Goal: Task Accomplishment & Management: Use online tool/utility

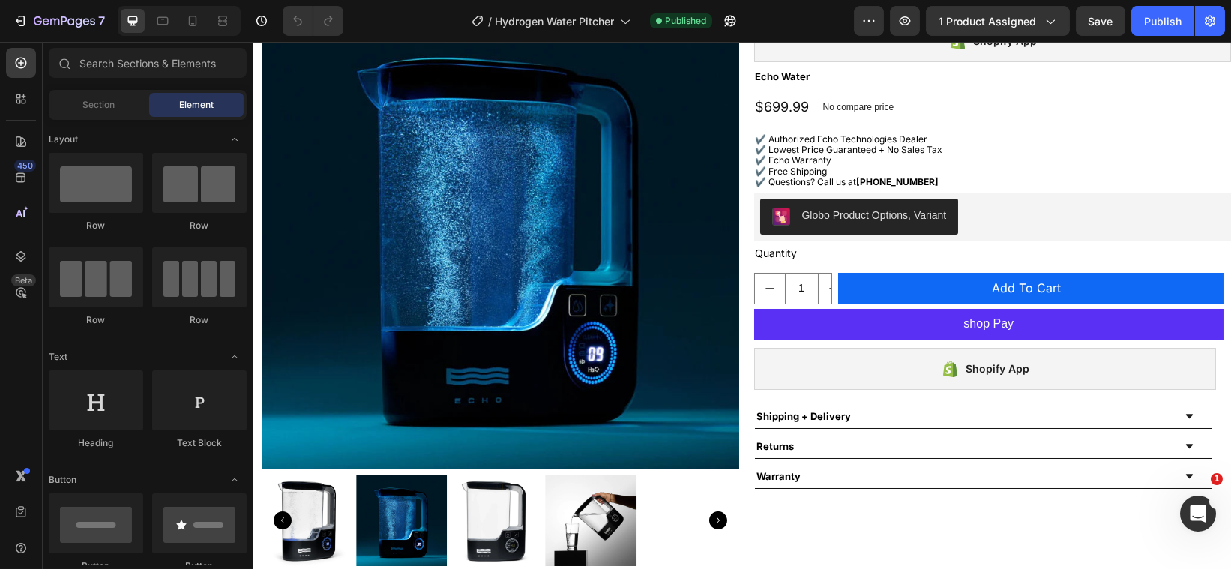
scroll to position [97, 0]
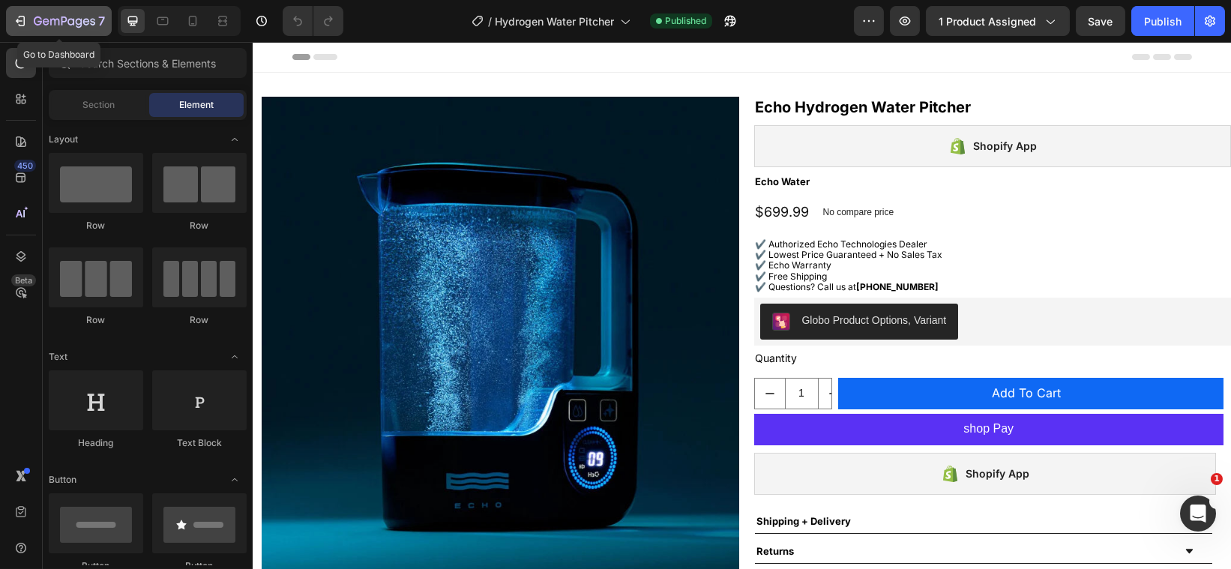
click at [22, 18] on icon "button" at bounding box center [20, 20] width 15 height 15
click at [22, 22] on icon "button" at bounding box center [20, 20] width 15 height 15
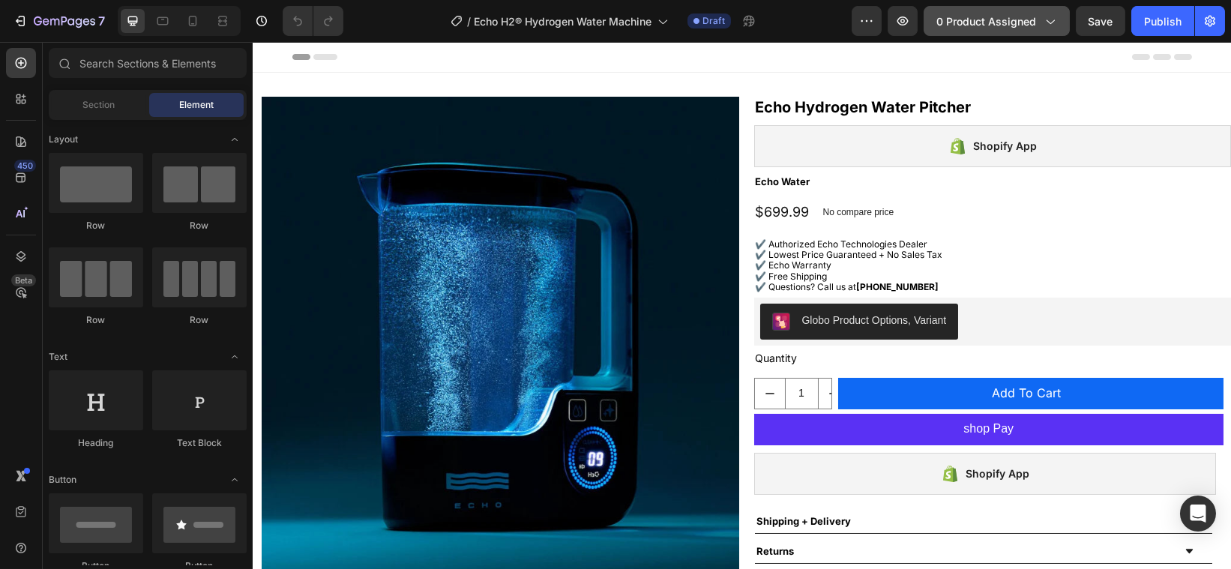
click at [995, 30] on button "0 product assigned" at bounding box center [997, 21] width 146 height 30
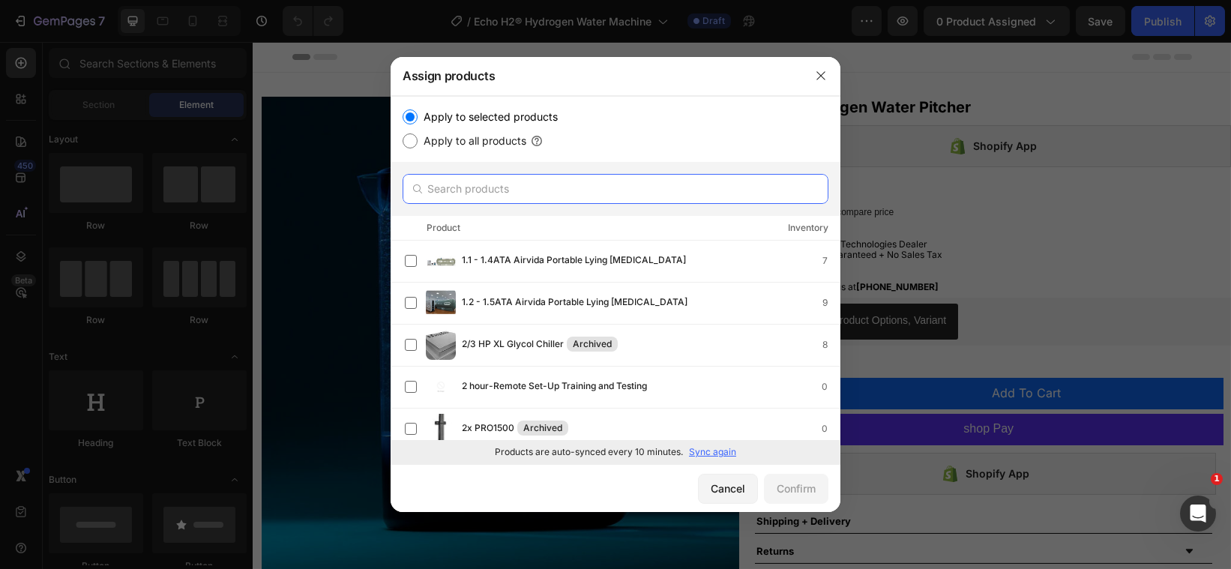
click at [547, 180] on input "text" at bounding box center [616, 189] width 426 height 30
paste input "Echo H2® Hydrogen Water Machine"
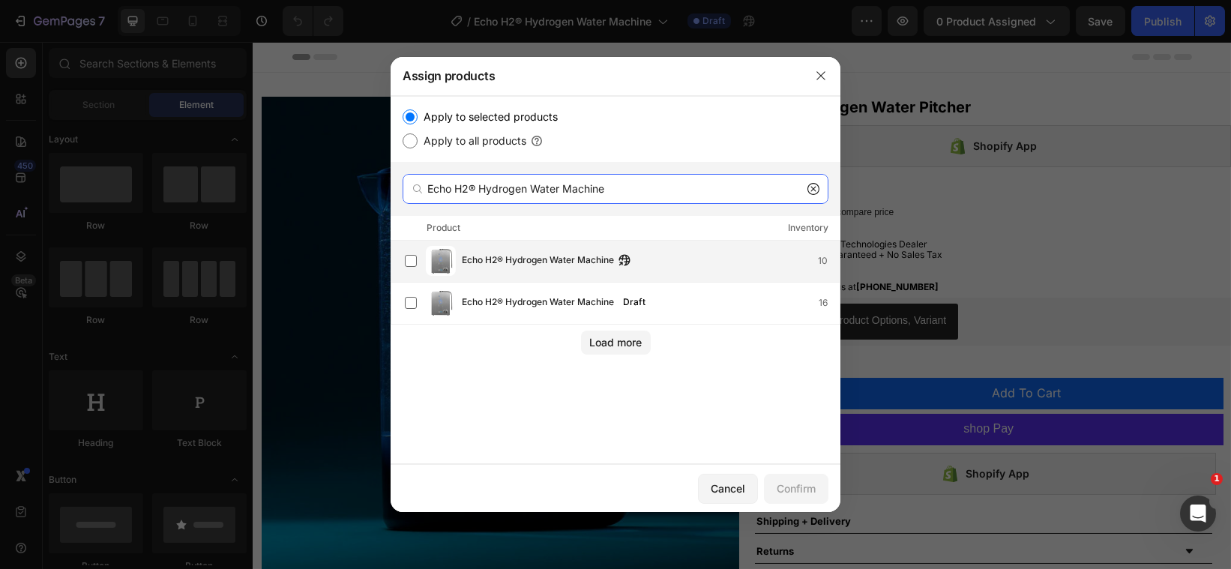
type input "Echo H2® Hydrogen Water Machine"
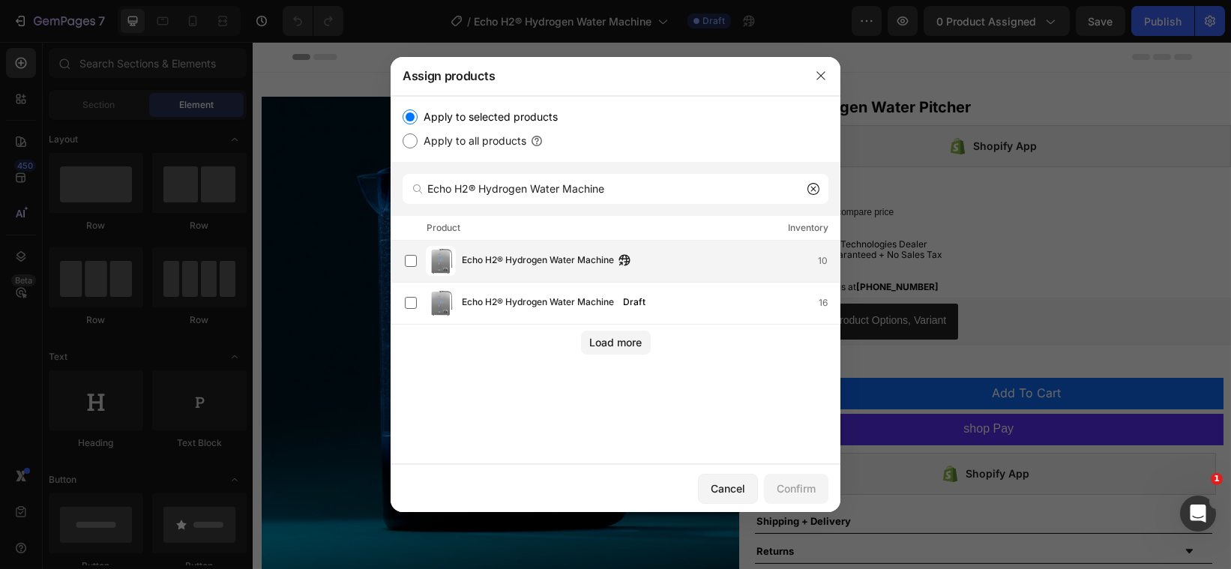
click at [566, 259] on span "Echo H2® Hydrogen Water Machine" at bounding box center [538, 261] width 152 height 16
click at [629, 335] on div "Load more" at bounding box center [615, 342] width 52 height 16
click at [779, 483] on div "Confirm" at bounding box center [796, 489] width 39 height 16
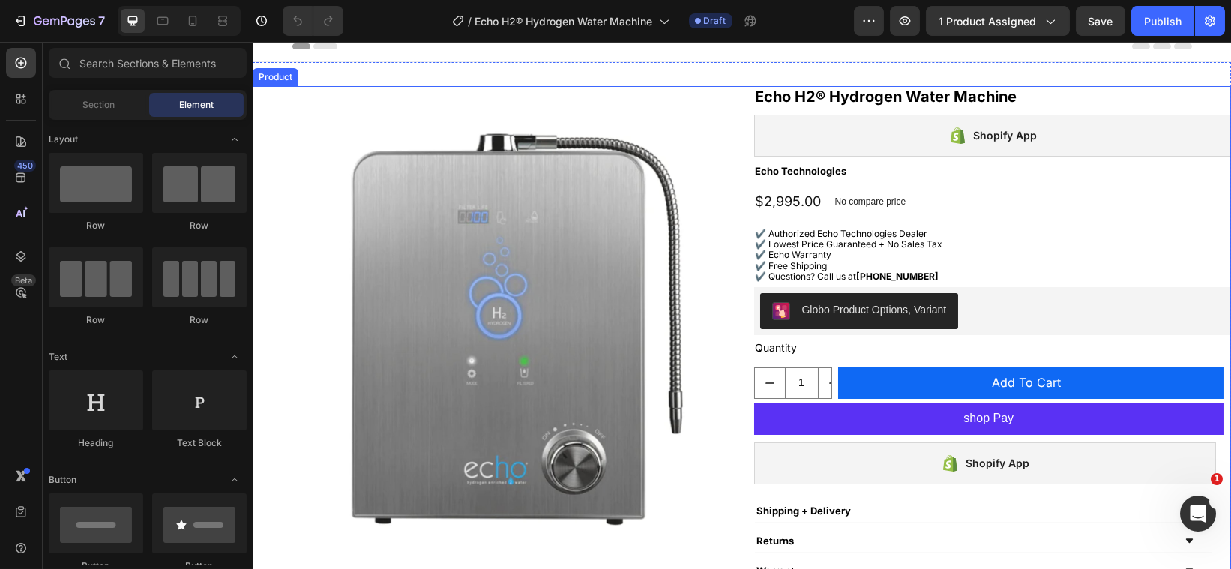
scroll to position [175, 0]
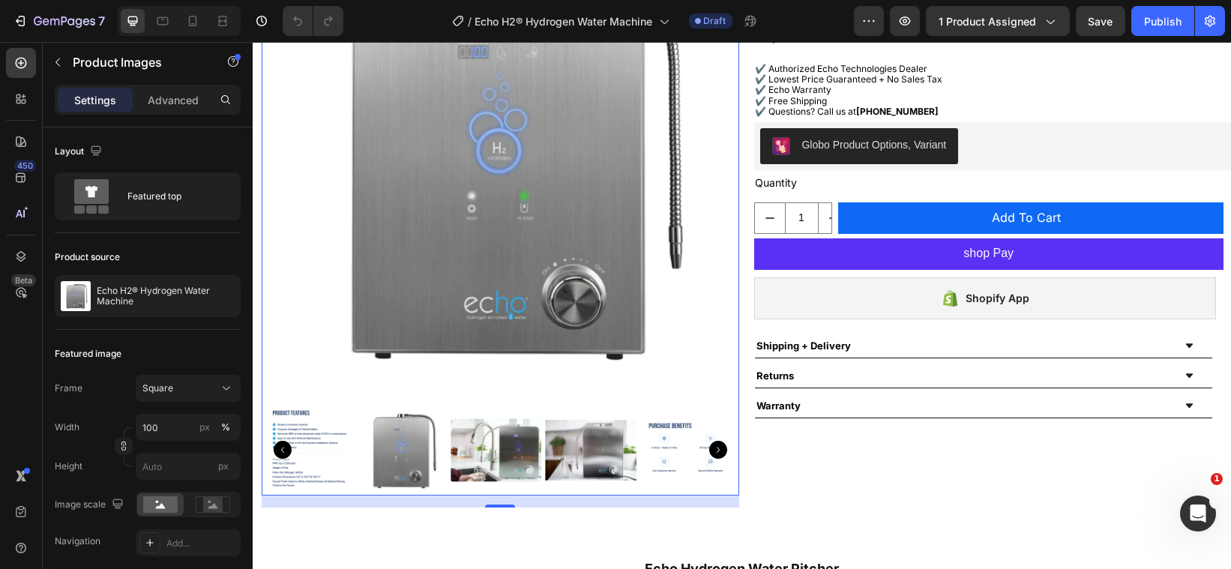
click at [475, 446] on img at bounding box center [495, 450] width 91 height 91
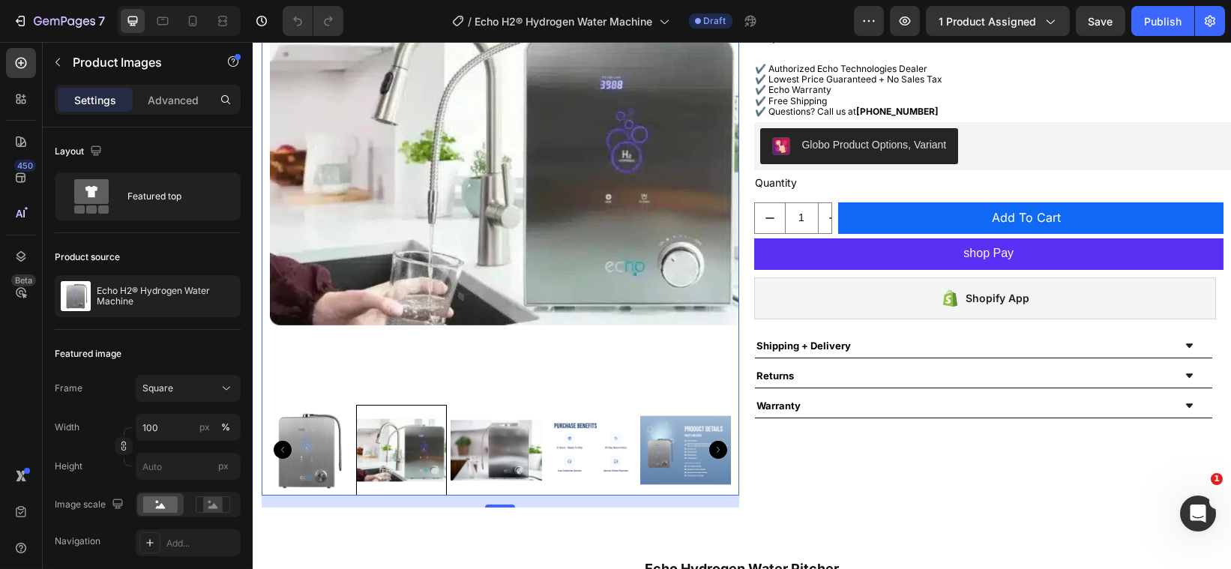
click at [487, 446] on img at bounding box center [495, 450] width 91 height 91
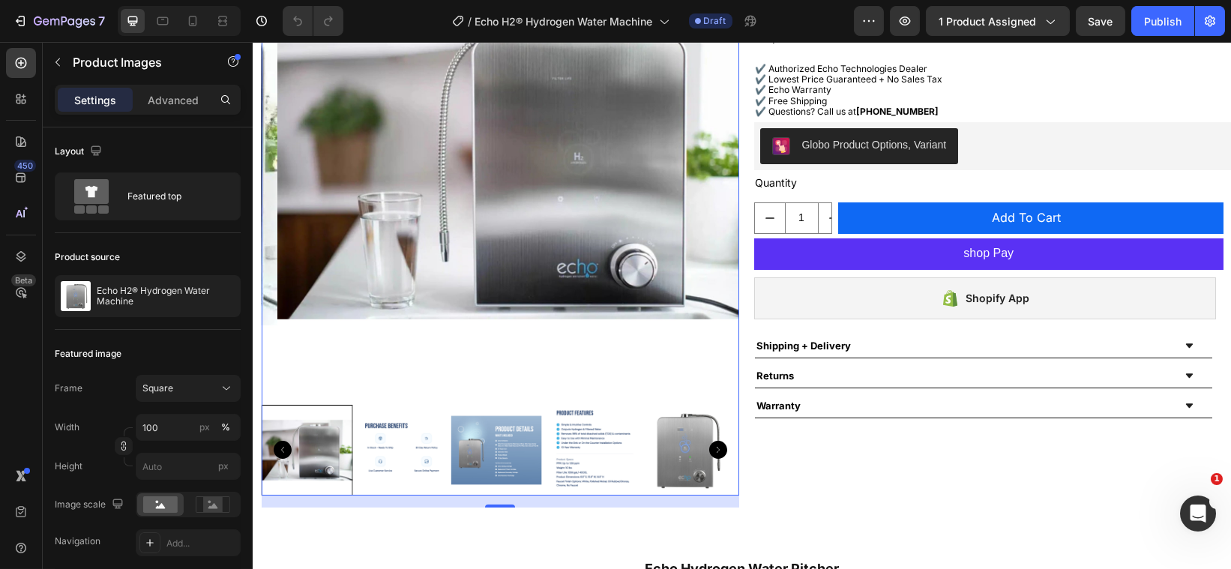
click at [487, 446] on img at bounding box center [495, 450] width 91 height 91
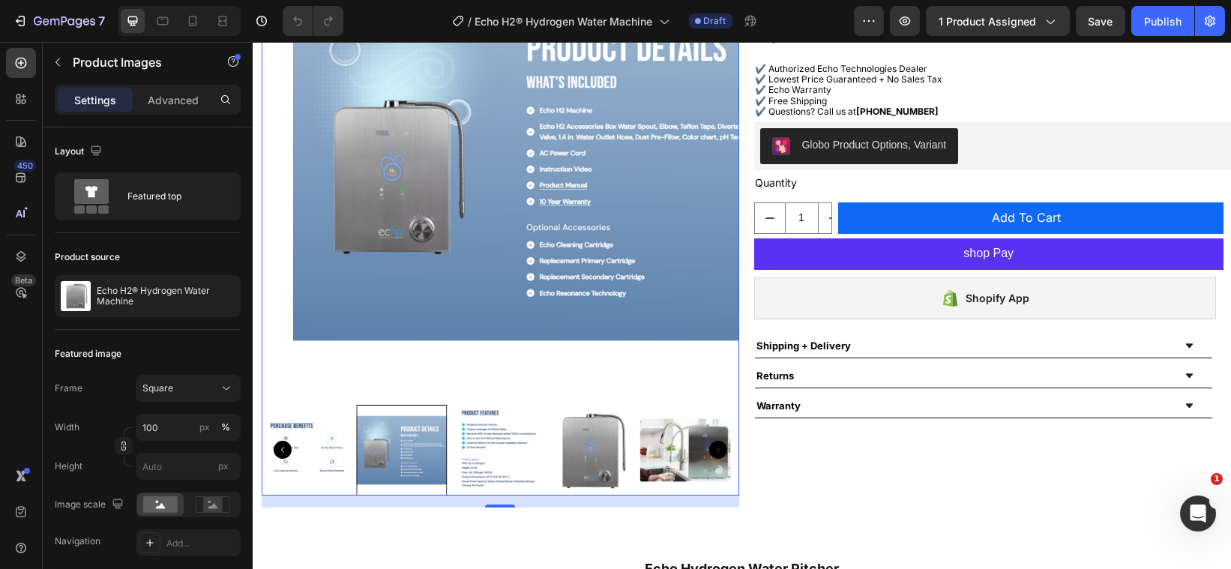
click at [495, 446] on img at bounding box center [495, 450] width 91 height 91
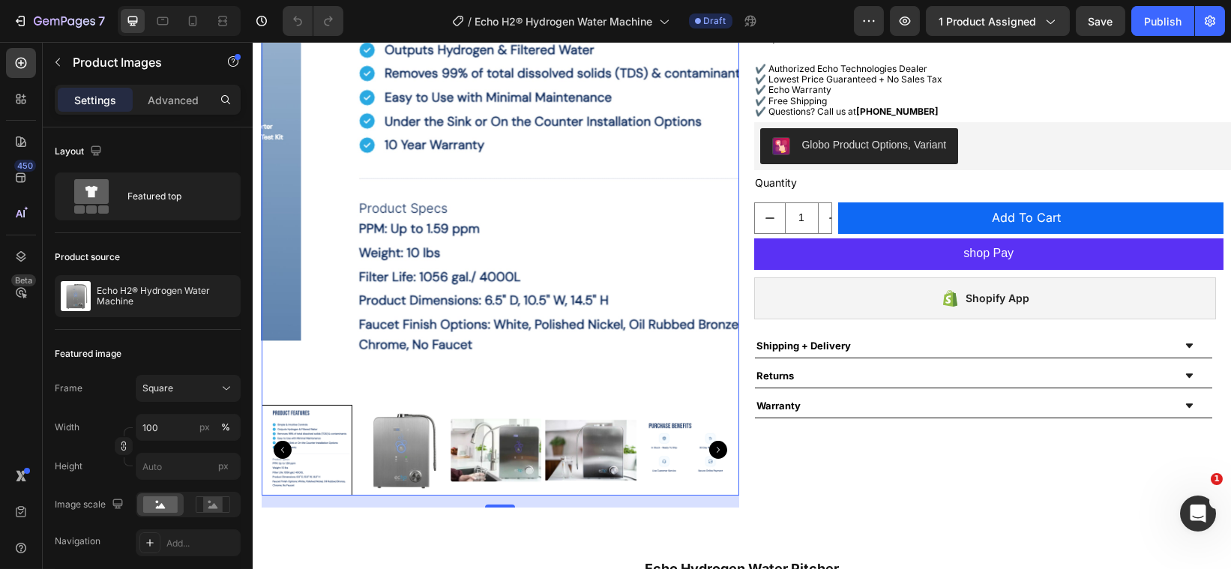
click at [419, 444] on img at bounding box center [400, 450] width 91 height 91
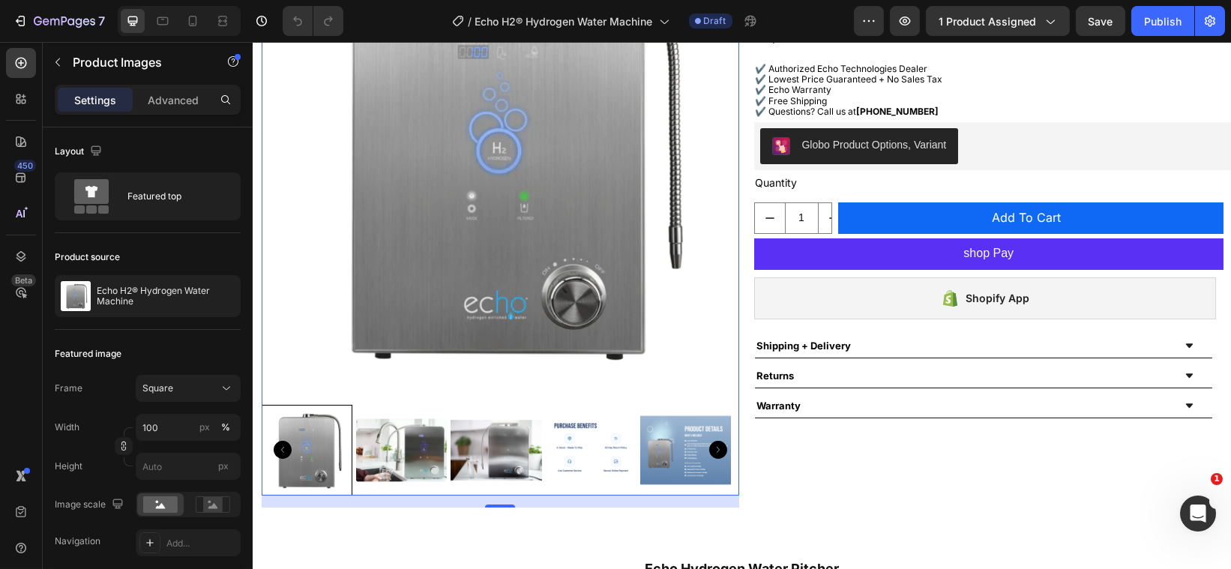
click at [712, 441] on icon "Carousel Next Arrow" at bounding box center [717, 450] width 18 height 18
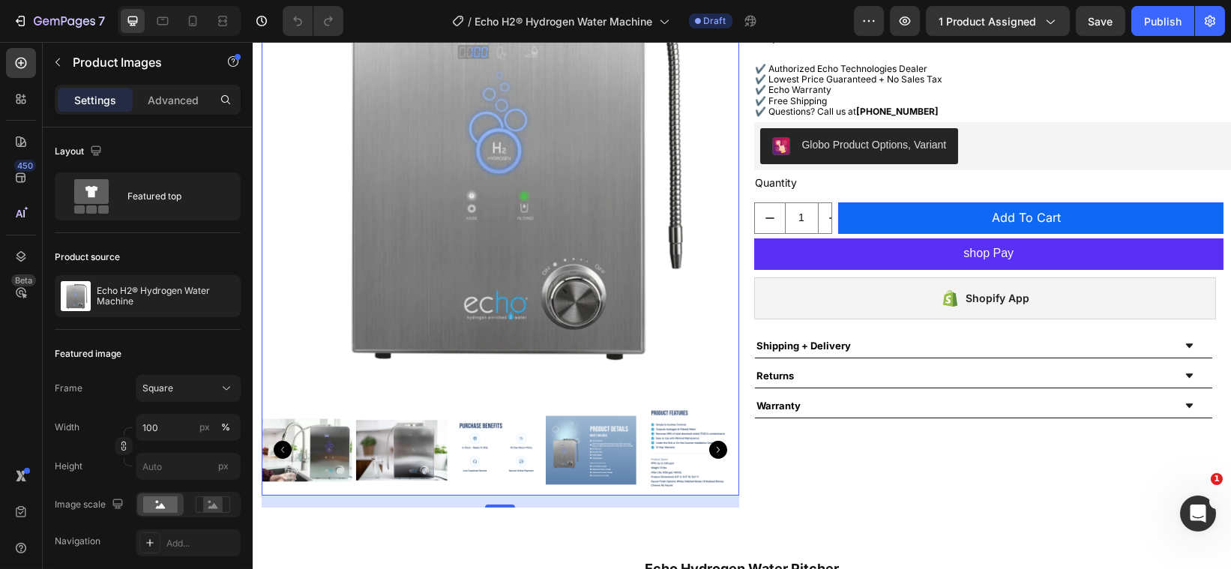
click at [712, 441] on icon "Carousel Next Arrow" at bounding box center [717, 450] width 18 height 18
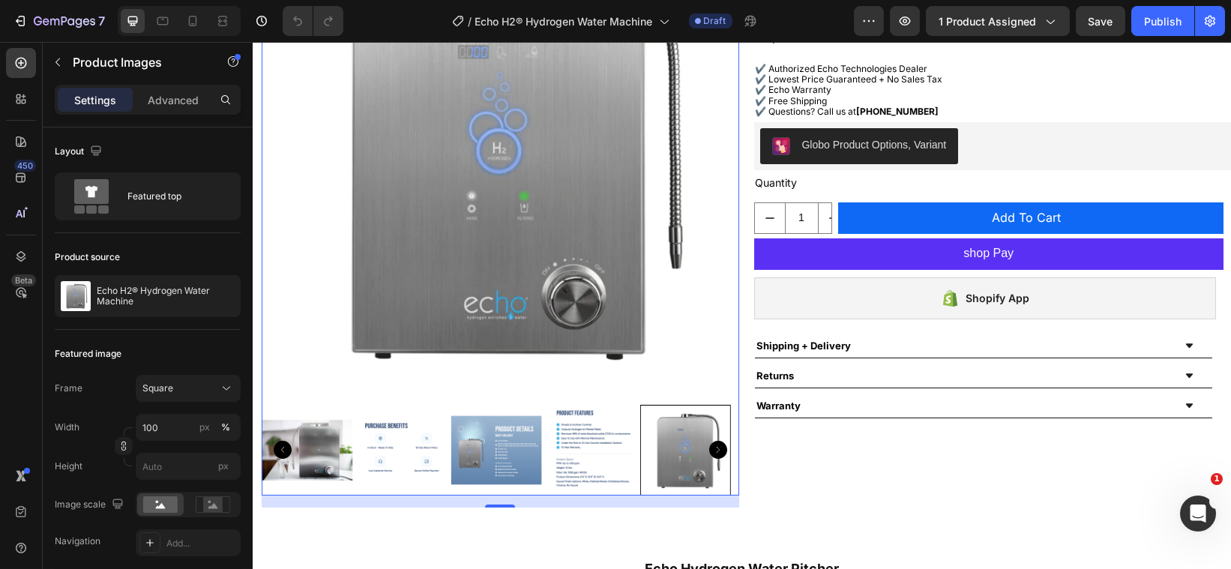
click at [712, 441] on icon "Carousel Next Arrow" at bounding box center [717, 450] width 18 height 18
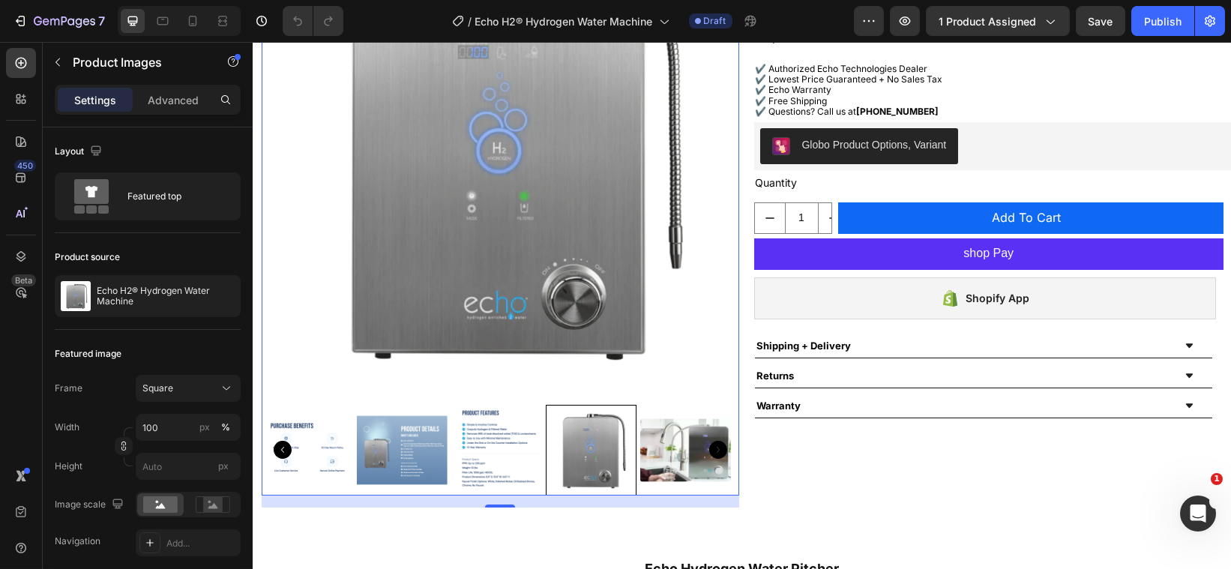
click at [712, 441] on icon "Carousel Next Arrow" at bounding box center [717, 450] width 18 height 18
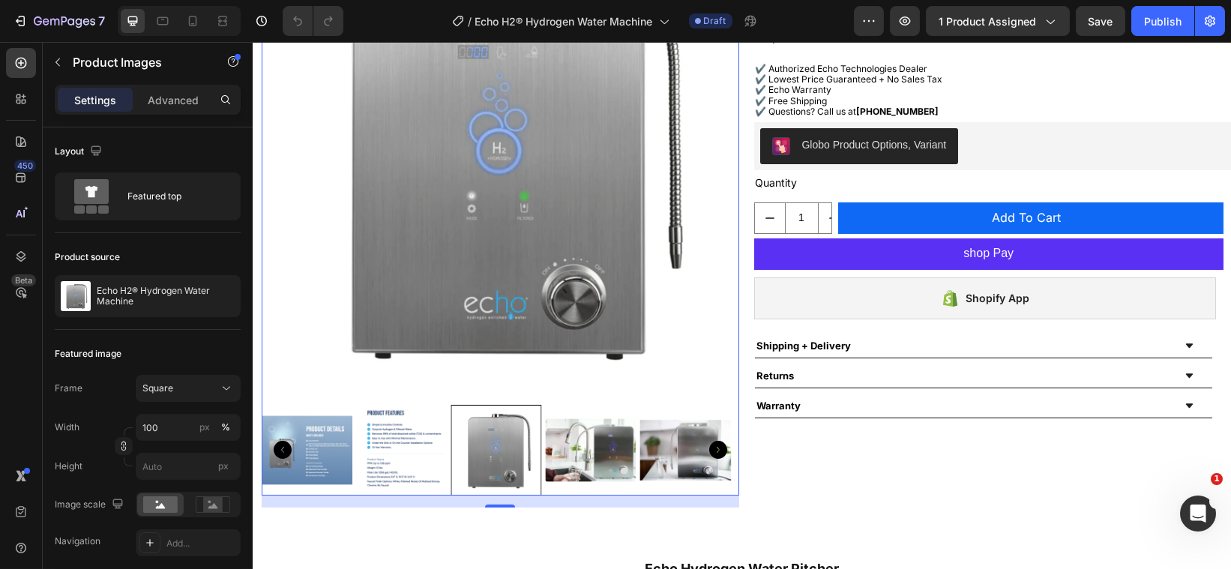
click at [712, 441] on icon "Carousel Next Arrow" at bounding box center [717, 450] width 18 height 18
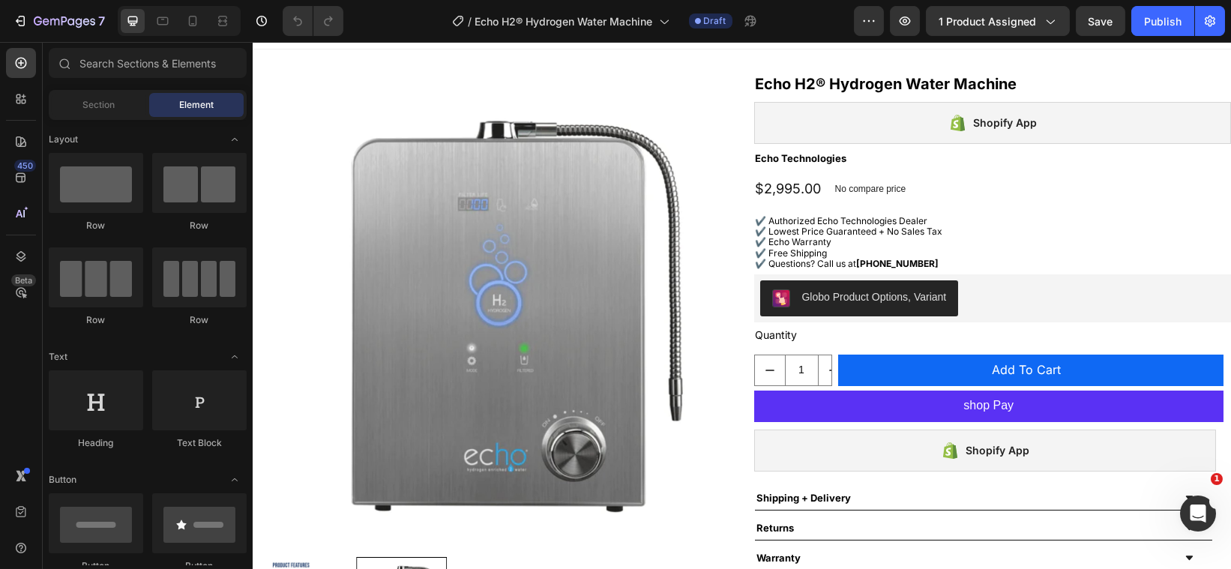
scroll to position [0, 0]
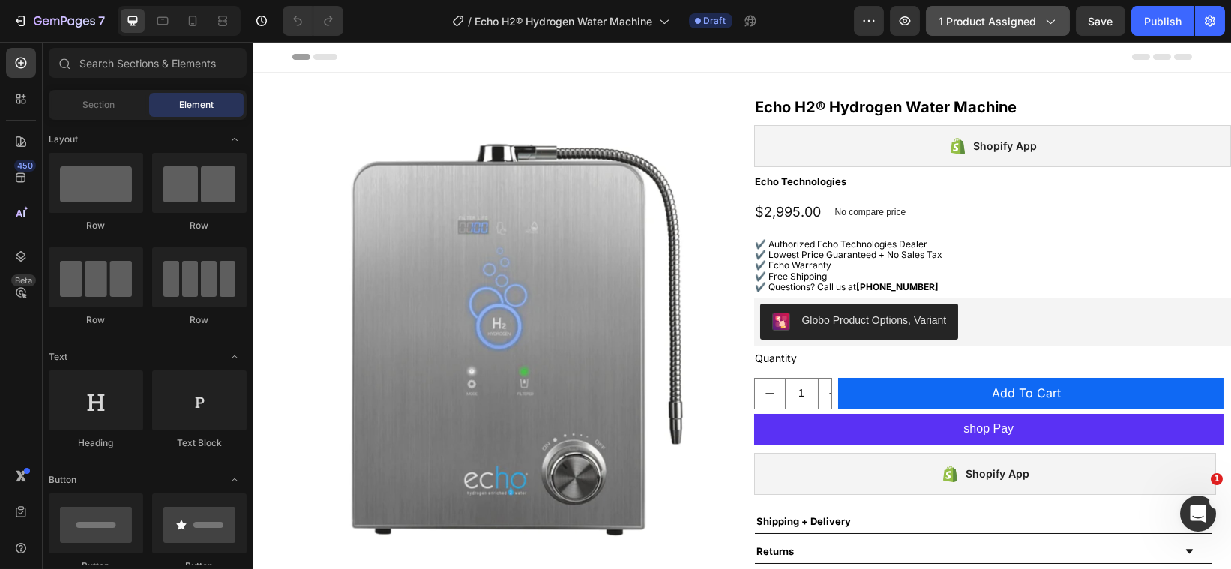
click at [969, 22] on span "1 product assigned" at bounding box center [987, 21] width 97 height 16
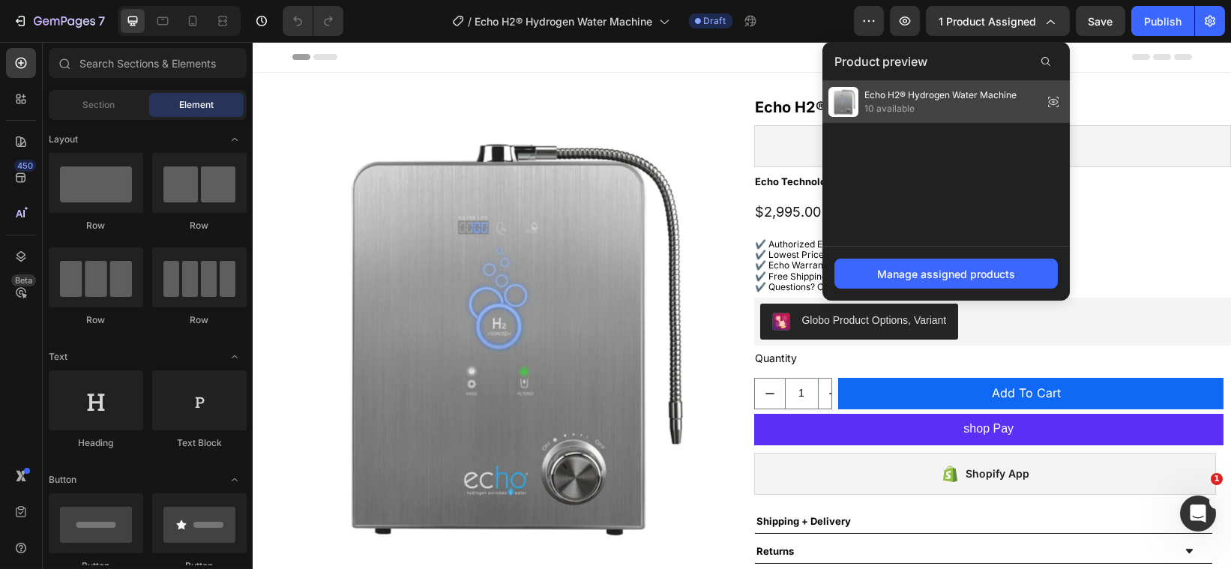
drag, startPoint x: 969, startPoint y: 22, endPoint x: 977, endPoint y: 80, distance: 59.1
click at [977, 36] on div "1 product assigned Product preview Echo H2® Hydrogen Water Machine 10 available…" at bounding box center [998, 21] width 144 height 30
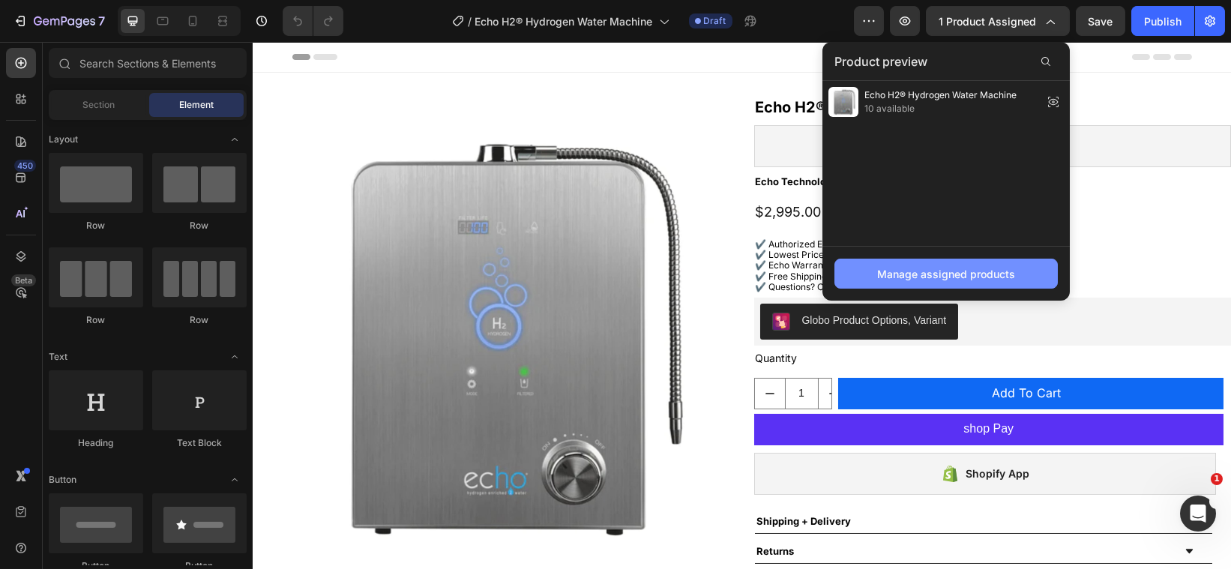
click at [945, 268] on div "Manage assigned products" at bounding box center [946, 274] width 138 height 16
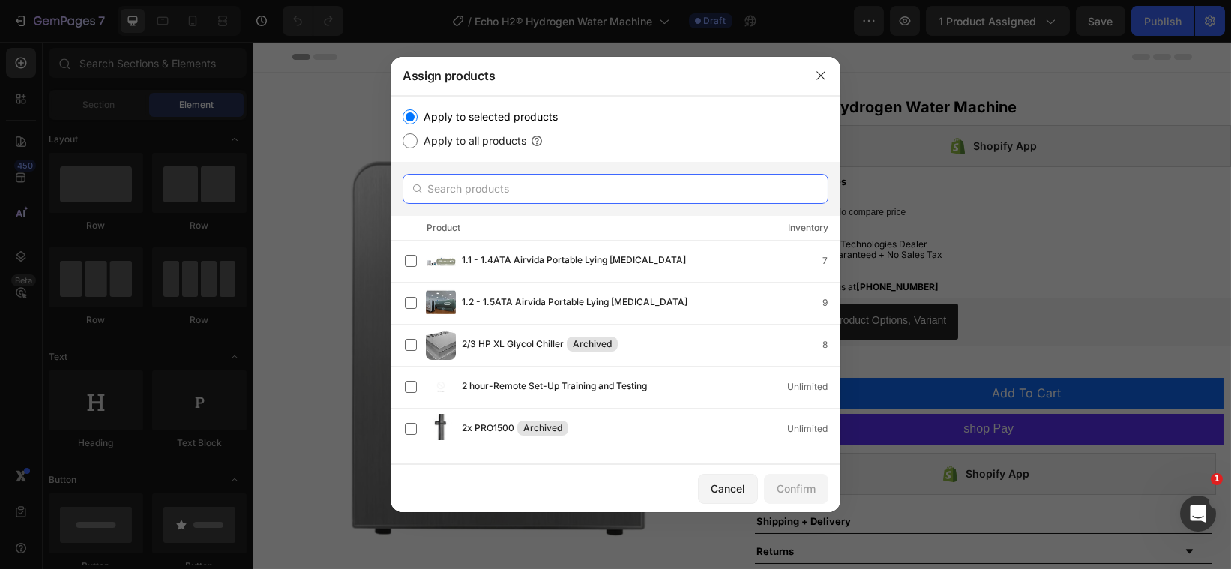
click at [496, 185] on input "text" at bounding box center [616, 189] width 426 height 30
paste input "Echo H2® Hydrogen Water Machine"
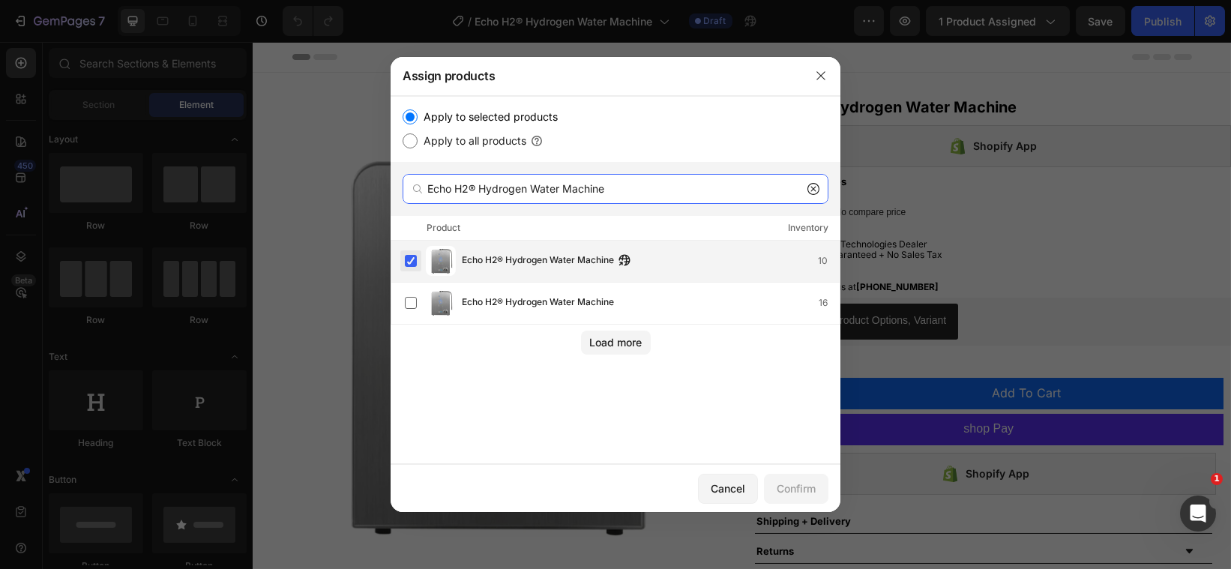
type input "Echo H2® Hydrogen Water Machine"
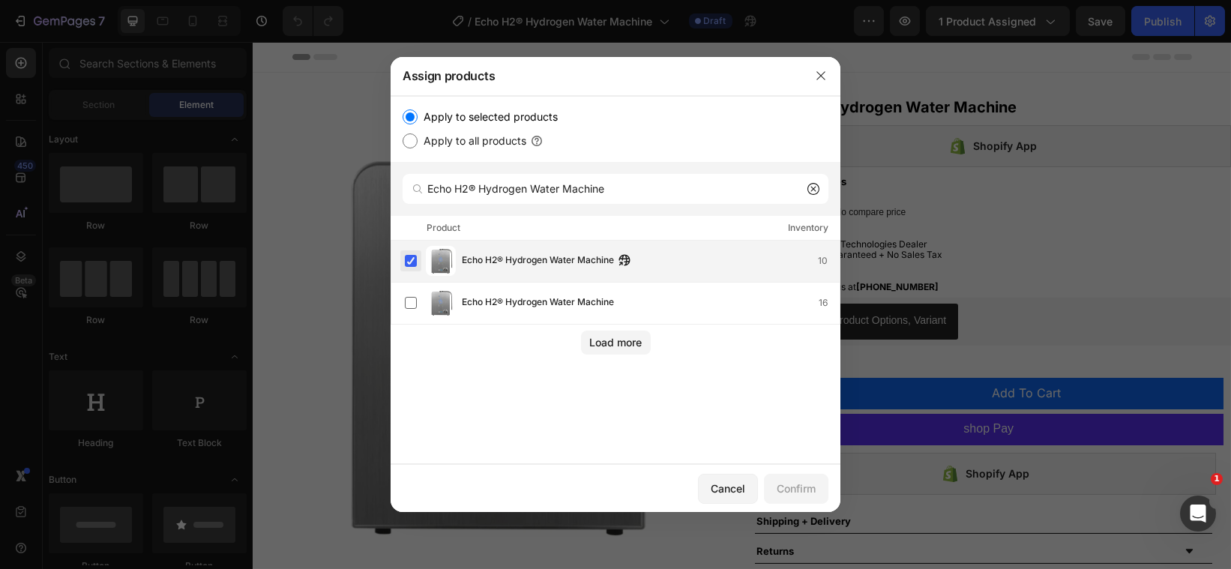
click at [406, 255] on label at bounding box center [411, 261] width 12 height 12
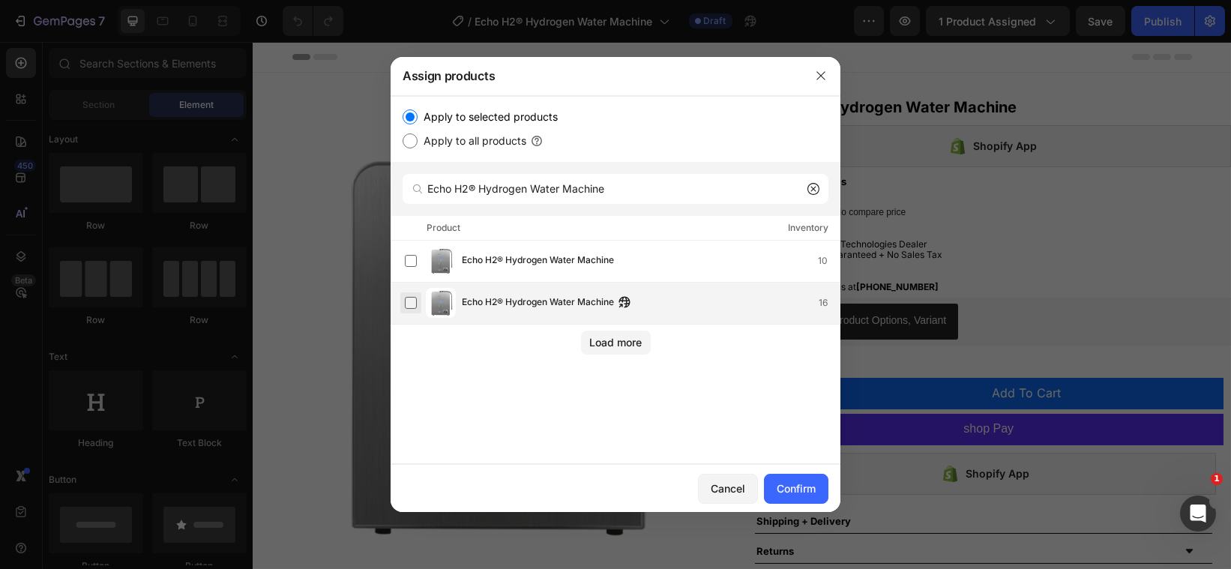
click at [412, 297] on label at bounding box center [411, 303] width 12 height 12
click at [801, 491] on div "Confirm" at bounding box center [796, 489] width 39 height 16
